Goal: Information Seeking & Learning: Learn about a topic

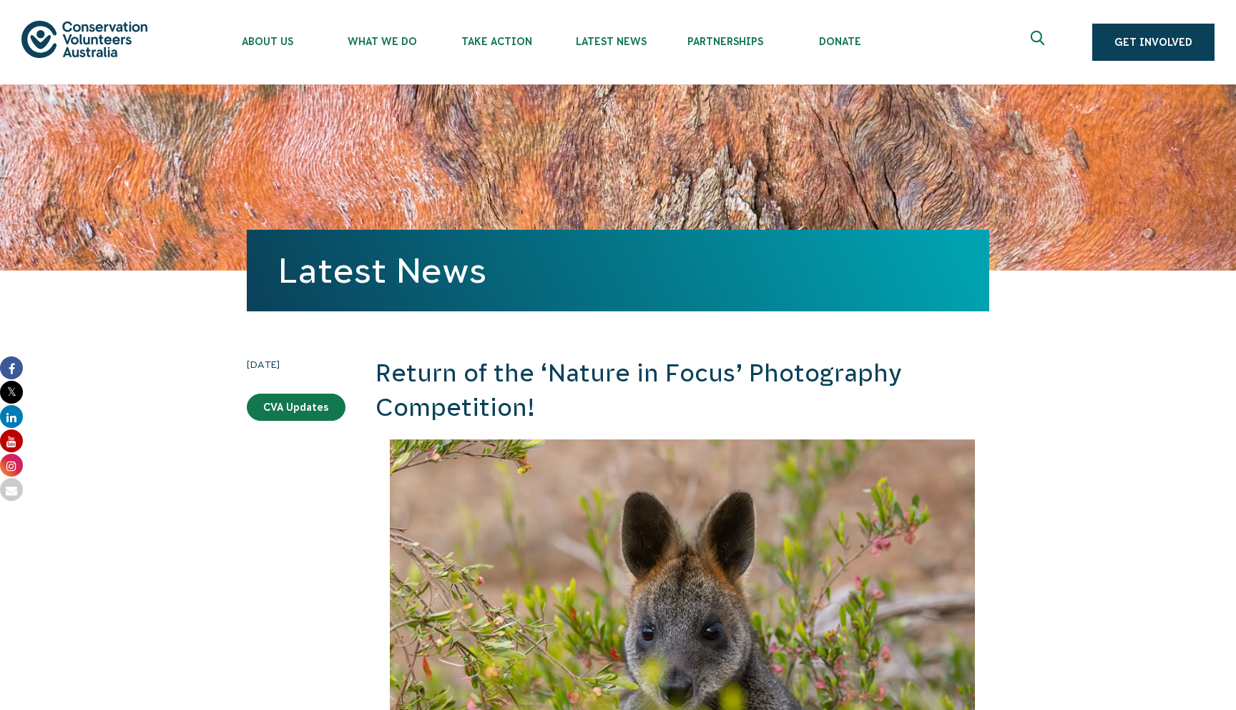
scroll to position [260, 0]
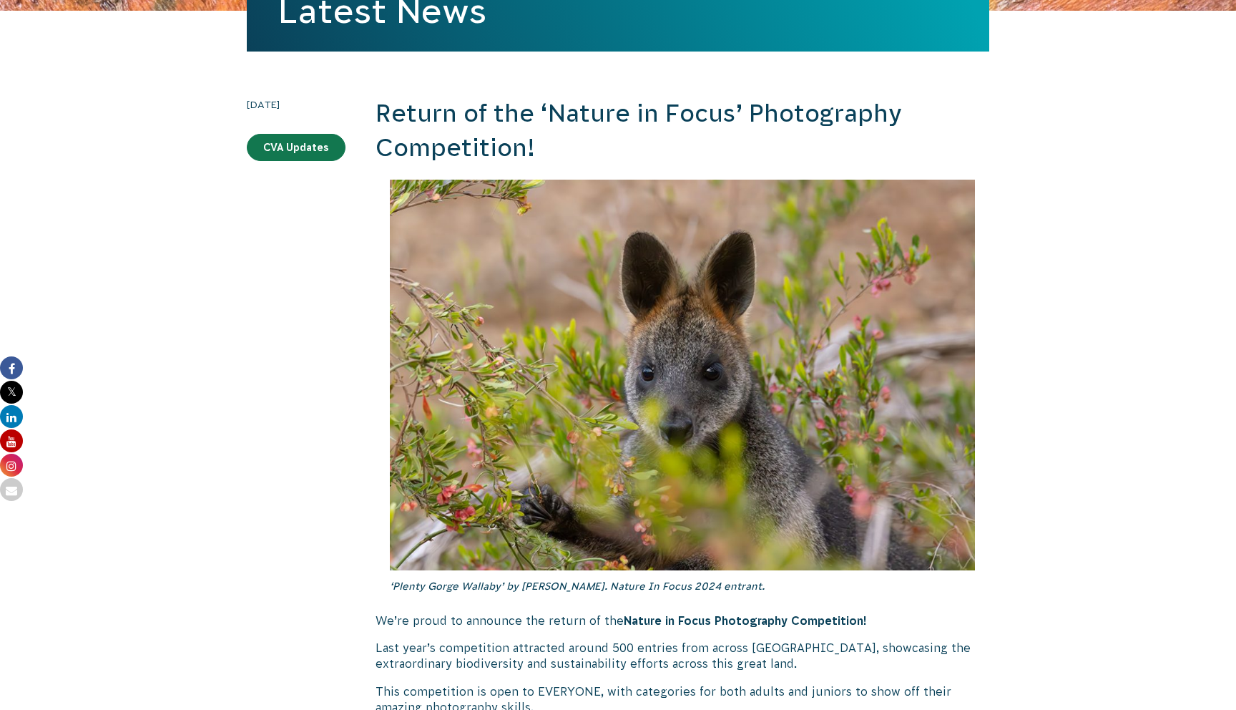
drag, startPoint x: 857, startPoint y: 619, endPoint x: 623, endPoint y: 622, distance: 234.0
click at [624, 622] on strong "Nature in Focus Photography Competition!" at bounding box center [745, 620] width 243 height 13
copy strong "Nature in Focus Photography Competition"
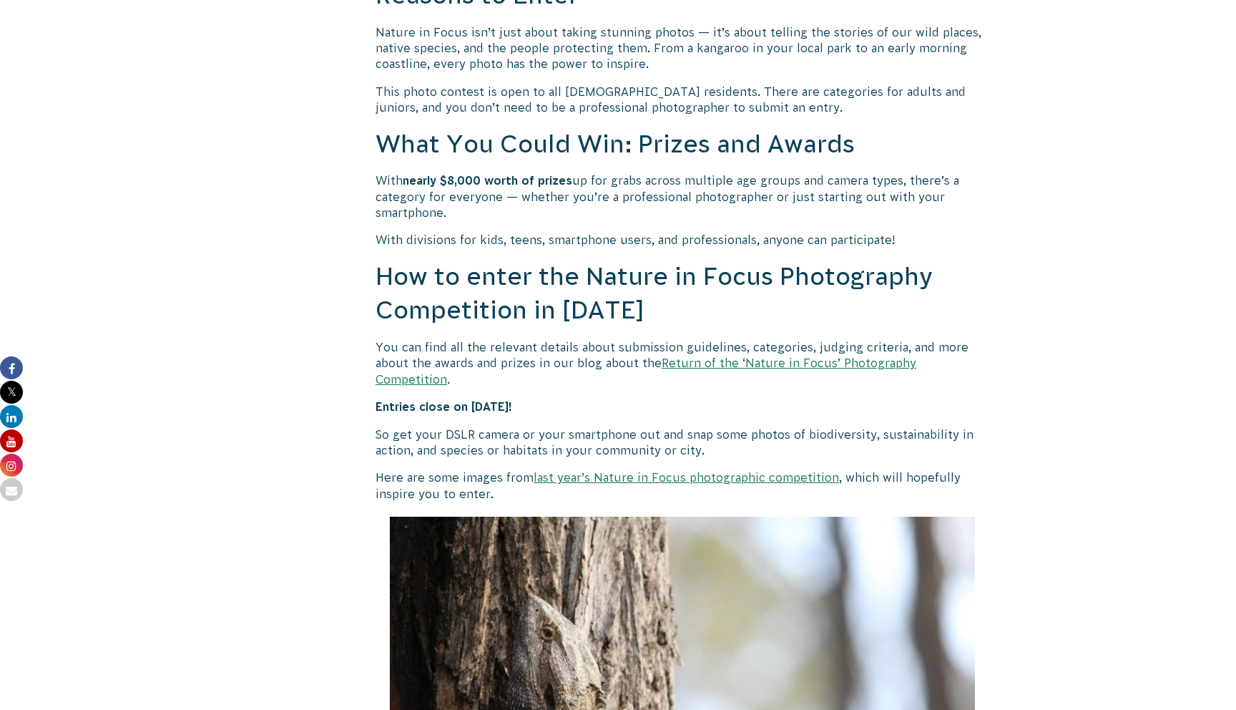
scroll to position [1098, 0]
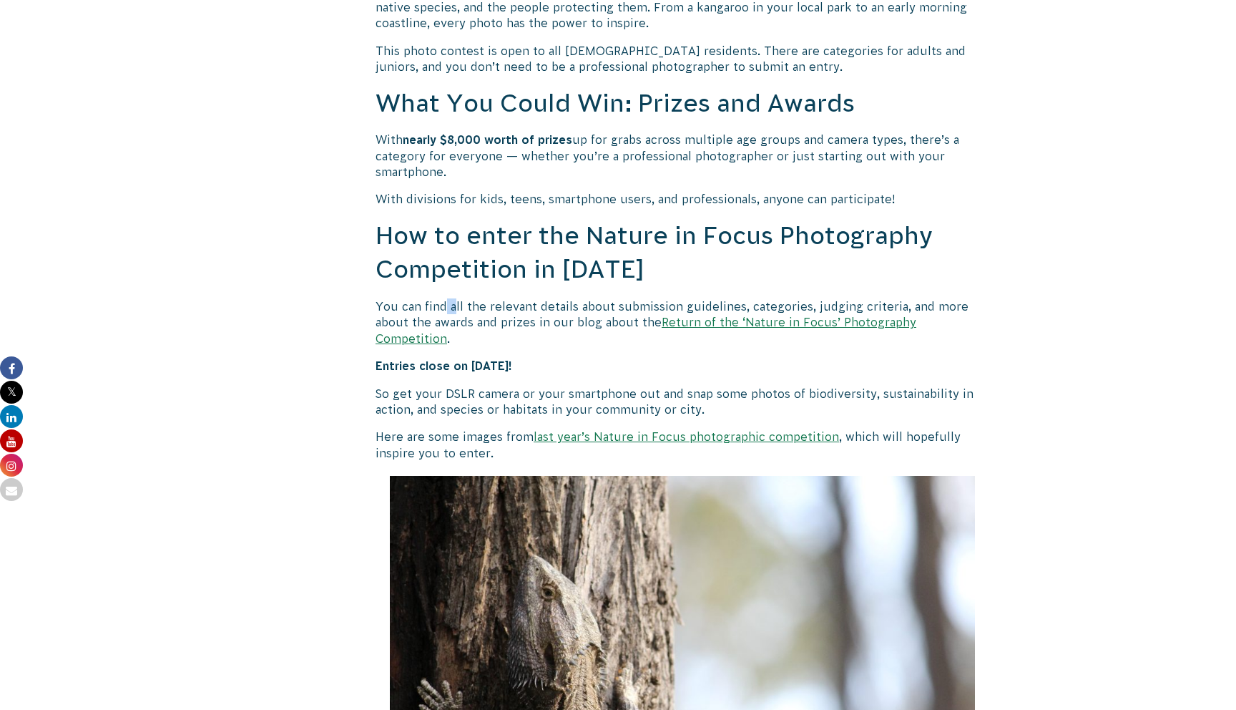
drag, startPoint x: 446, startPoint y: 300, endPoint x: 461, endPoint y: 300, distance: 15.7
click at [461, 300] on p "You can find all the relevant details about submission guidelines, categories, …" at bounding box center [683, 322] width 614 height 48
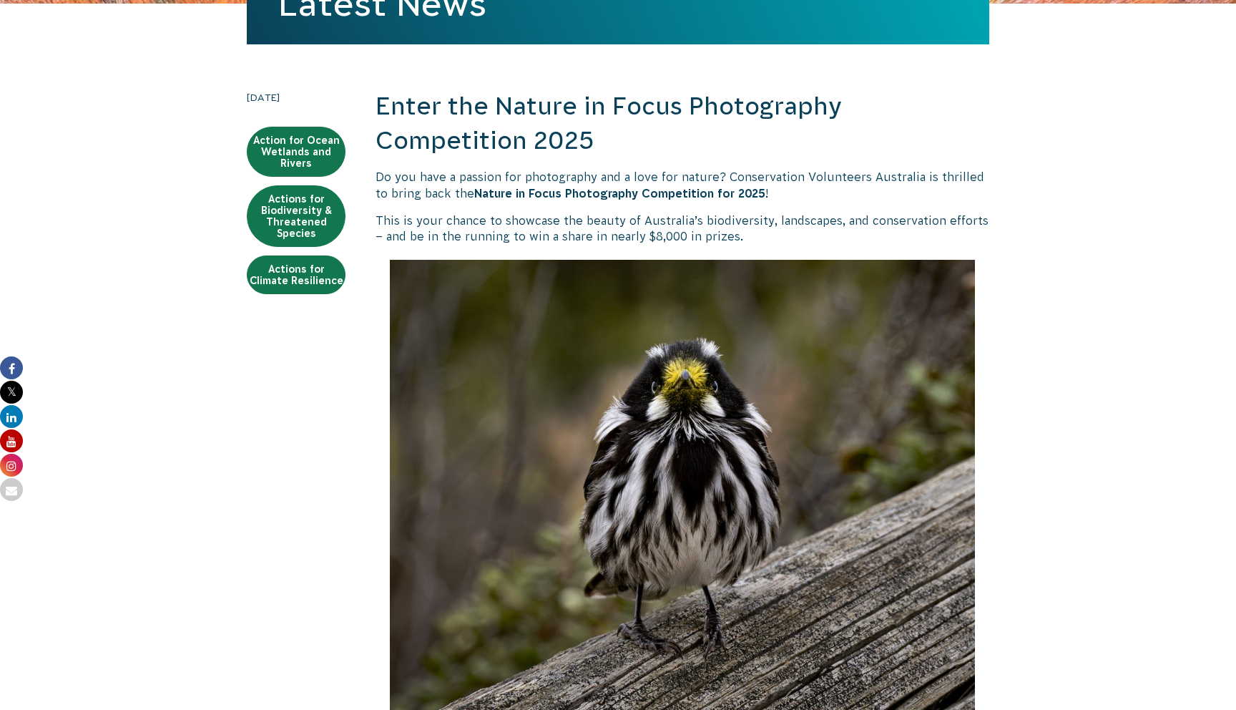
scroll to position [0, 0]
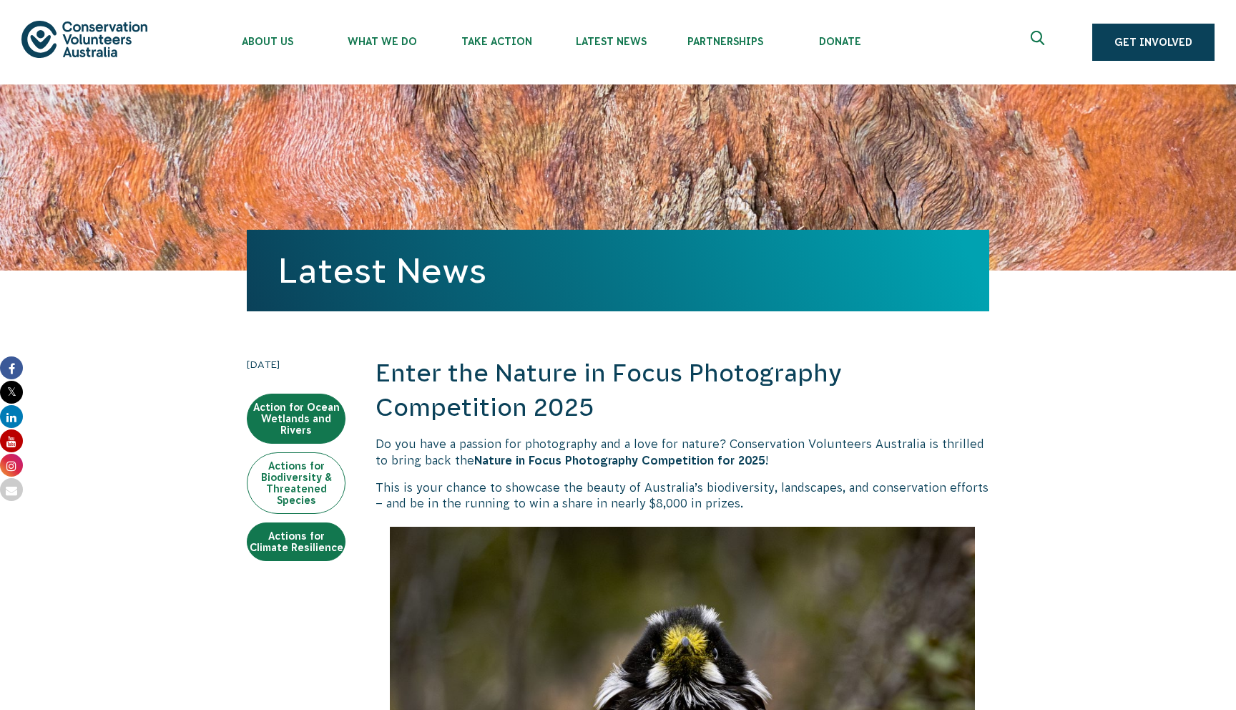
click at [326, 487] on link "Actions for Biodiversity & Threatened Species" at bounding box center [296, 483] width 99 height 62
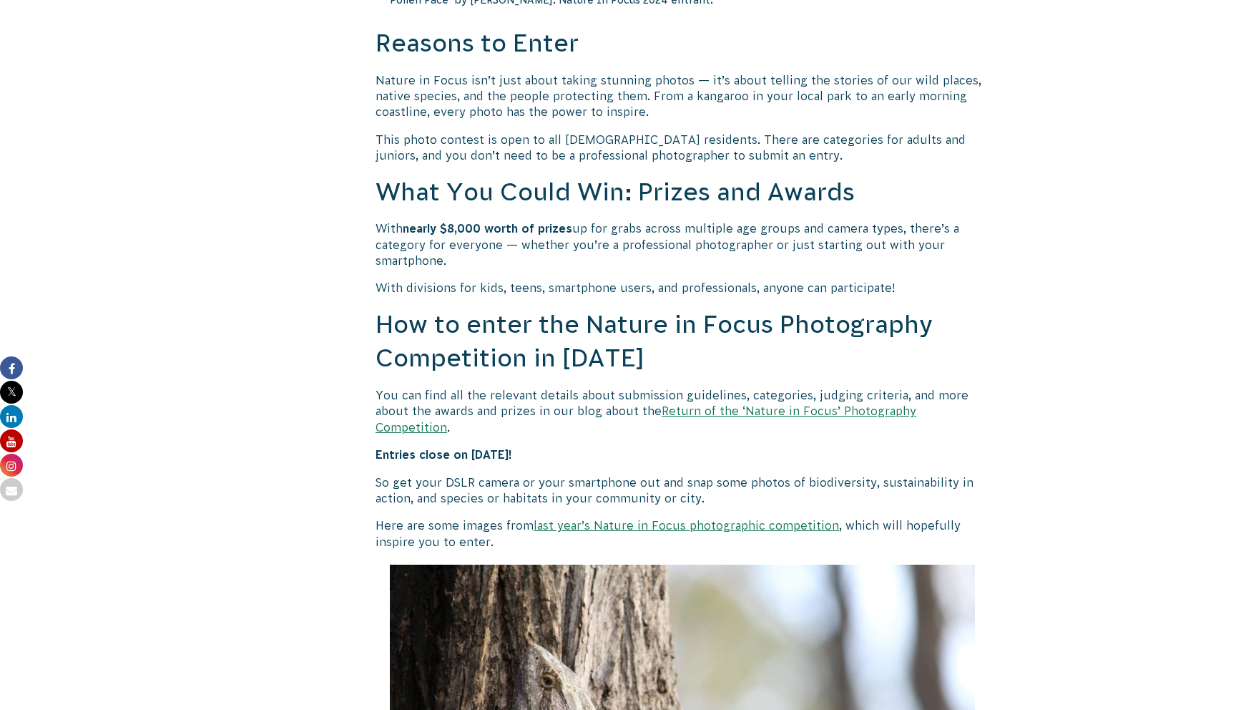
scroll to position [980, 0]
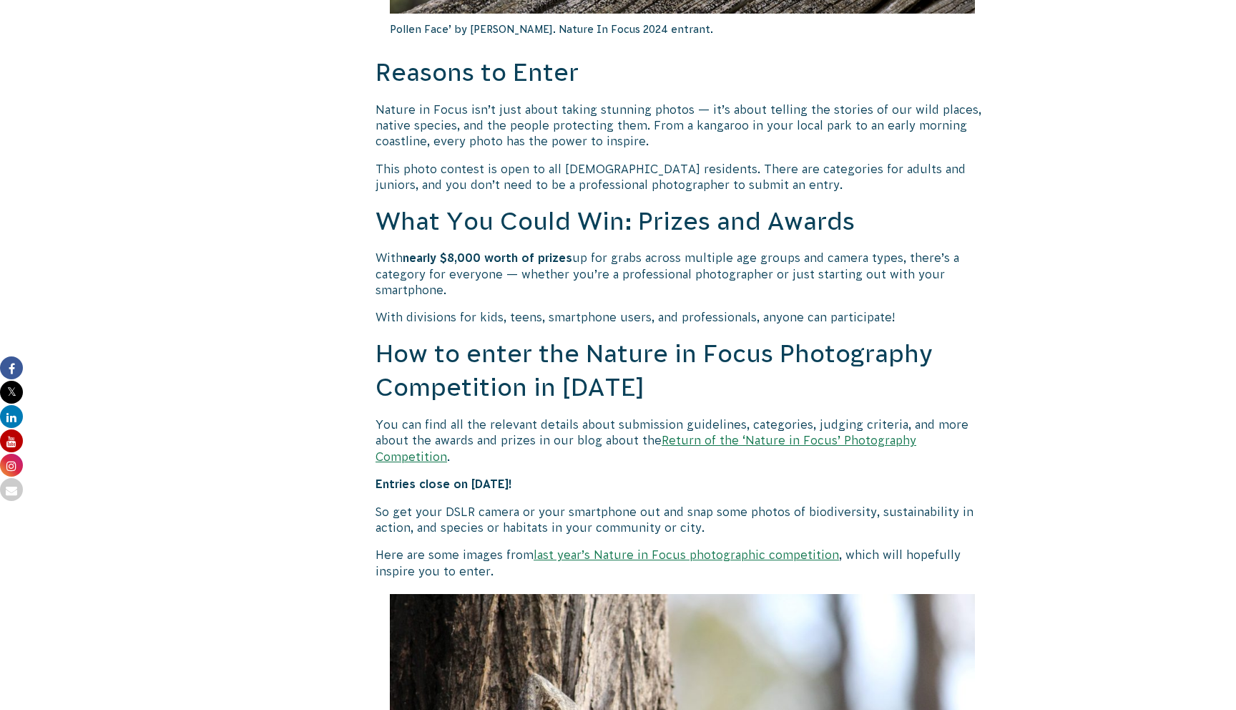
click at [872, 439] on link "Return of the ‘Nature in Focus’ Photography Competition" at bounding box center [646, 448] width 541 height 29
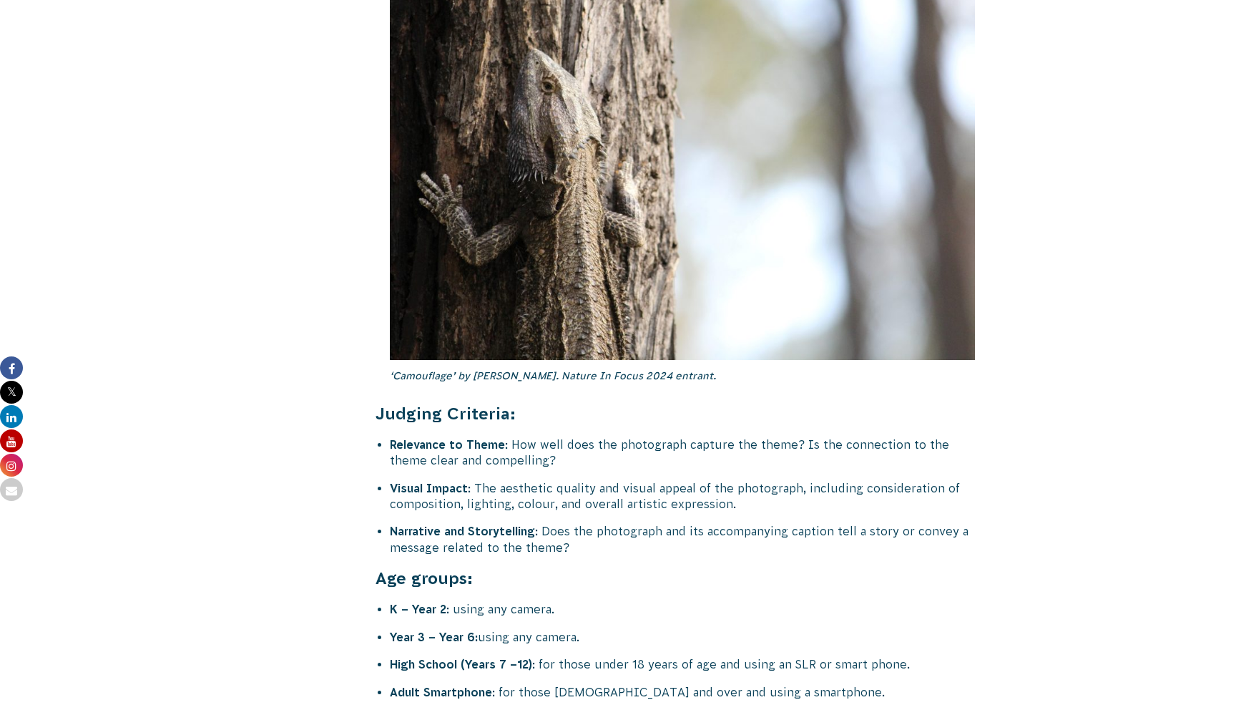
scroll to position [5196, 0]
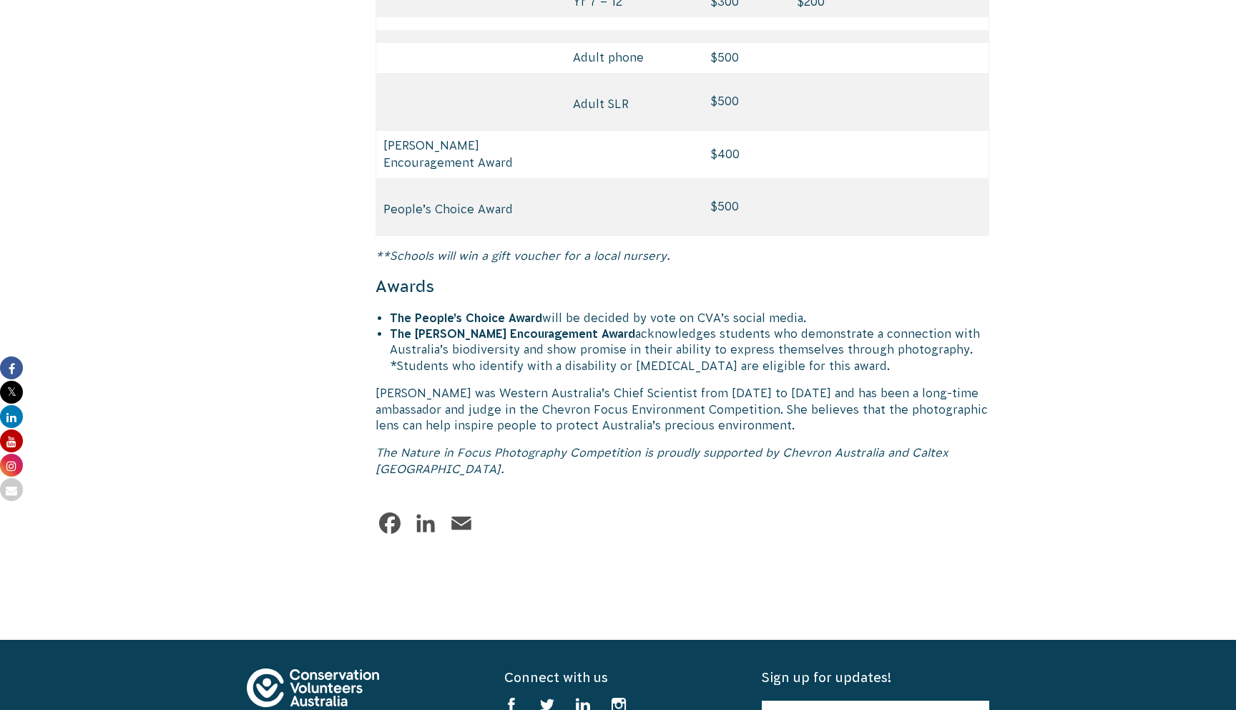
scroll to position [6882, 0]
